Goal: Find contact information: Obtain details needed to contact an individual or organization

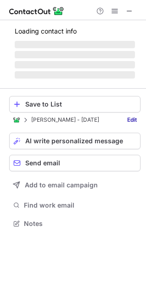
scroll to position [214, 146]
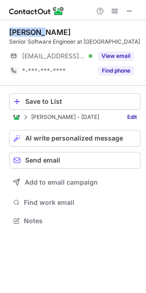
drag, startPoint x: 39, startPoint y: 34, endPoint x: 0, endPoint y: 31, distance: 39.7
click at [0, 31] on div "[PERSON_NAME] Senior Software Engineer at MediaTek [EMAIL_ADDRESS][DOMAIN_NAME]…" at bounding box center [73, 127] width 146 height 214
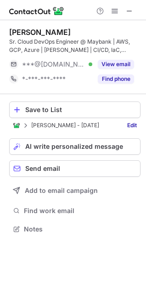
scroll to position [223, 146]
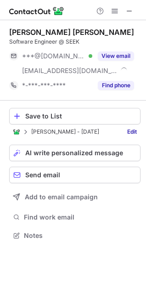
scroll to position [229, 146]
click at [23, 33] on div "Aaron Yihan C." at bounding box center [71, 32] width 125 height 9
copy div "Aaron"
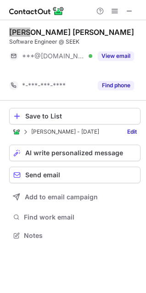
scroll to position [214, 146]
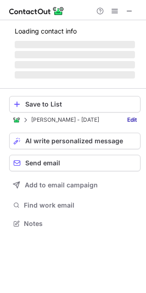
scroll to position [237, 146]
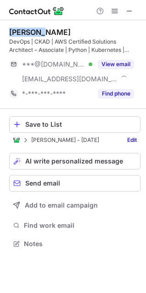
click at [25, 31] on div "Serajush Salekin" at bounding box center [40, 32] width 62 height 9
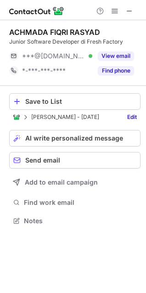
scroll to position [214, 146]
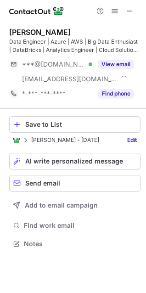
scroll to position [237, 146]
click at [15, 31] on div "[PERSON_NAME]" at bounding box center [40, 32] width 62 height 9
copy div "[PERSON_NAME]"
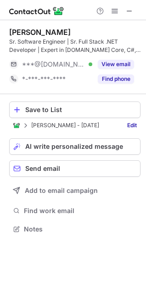
scroll to position [223, 146]
click at [3, 30] on div "[PERSON_NAME] Software Engineer | Sr. Full Stack .NET Developer | Expert in [DO…" at bounding box center [73, 131] width 146 height 223
click at [9, 31] on div "[PERSON_NAME]" at bounding box center [40, 32] width 62 height 9
click at [9, 31] on div "Fahim Akhtar" at bounding box center [40, 32] width 62 height 9
copy div "Fahim"
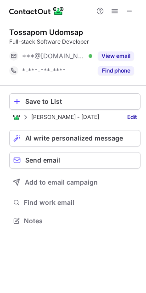
scroll to position [214, 146]
click at [29, 34] on div "Tossaporn Udomsap" at bounding box center [46, 32] width 74 height 9
copy div "Tossaporn"
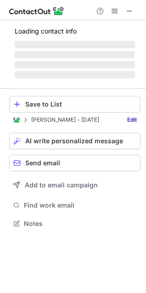
scroll to position [214, 146]
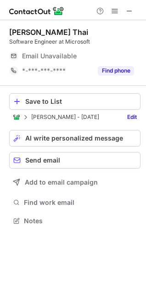
click at [20, 32] on div "Quoc Khanh Thai" at bounding box center [48, 32] width 79 height 9
copy div "Quoc"
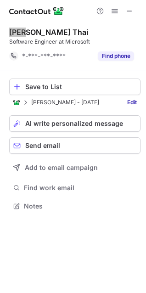
scroll to position [200, 146]
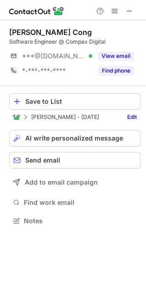
scroll to position [214, 146]
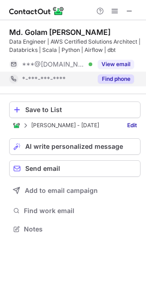
scroll to position [223, 146]
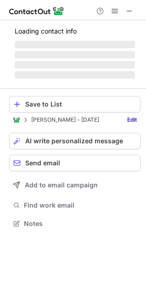
scroll to position [214, 146]
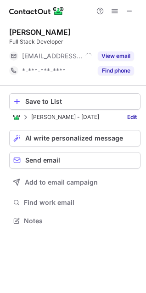
click at [16, 32] on div "Sarik Karmacharya" at bounding box center [40, 32] width 62 height 9
copy div "Sarik"
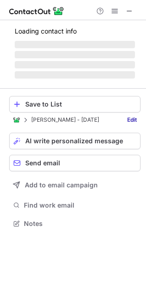
scroll to position [214, 146]
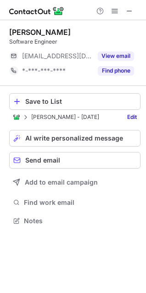
click at [16, 33] on div "[PERSON_NAME]" at bounding box center [40, 32] width 62 height 9
click at [16, 32] on div "[PERSON_NAME]" at bounding box center [40, 32] width 62 height 9
click at [16, 31] on div "[PERSON_NAME]" at bounding box center [40, 32] width 62 height 9
copy div "[PERSON_NAME]"
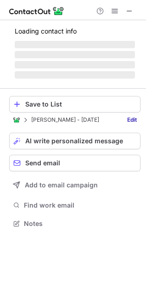
scroll to position [223, 146]
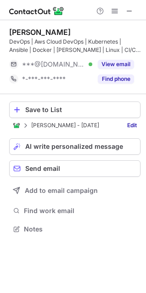
click at [18, 28] on div "[PERSON_NAME]" at bounding box center [40, 32] width 62 height 9
copy div "[PERSON_NAME]"
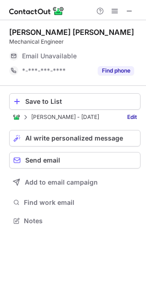
scroll to position [214, 146]
click at [18, 31] on div "Lim Li Yang" at bounding box center [71, 32] width 125 height 9
copy div "Lim"
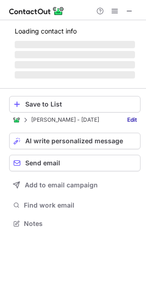
scroll to position [229, 146]
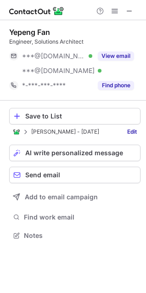
click at [26, 32] on div "Yepeng Fan" at bounding box center [29, 32] width 41 height 9
click at [26, 31] on div "Yepeng Fan" at bounding box center [29, 32] width 41 height 9
copy div "Yepeng"
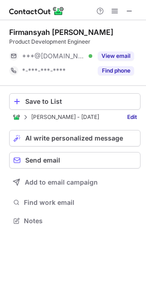
scroll to position [214, 146]
click at [15, 28] on div "Firmansyah [PERSON_NAME]" at bounding box center [61, 32] width 104 height 9
copy div "Firmansyah"
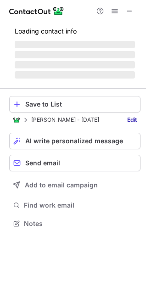
scroll to position [214, 146]
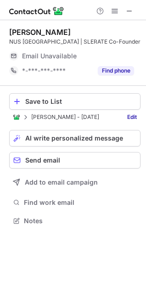
click at [18, 31] on div "Jin Syl Ngoh" at bounding box center [40, 32] width 62 height 9
click at [13, 30] on div "Jin Syl Ngoh" at bounding box center [40, 32] width 62 height 9
copy div "Jin"
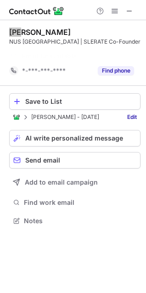
scroll to position [200, 146]
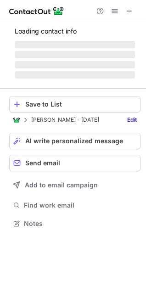
scroll to position [223, 146]
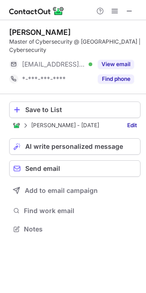
click at [19, 33] on div "[PERSON_NAME]" at bounding box center [40, 32] width 62 height 9
click at [20, 33] on div "[PERSON_NAME]" at bounding box center [40, 32] width 62 height 9
copy div "[PERSON_NAME]"
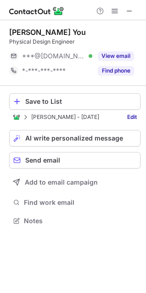
scroll to position [214, 146]
click at [11, 34] on div "[PERSON_NAME] You" at bounding box center [47, 32] width 77 height 9
copy div "Lye"
